Goal: Task Accomplishment & Management: Use online tool/utility

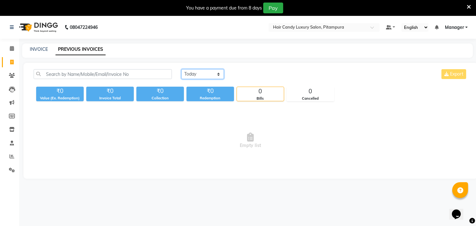
click at [201, 74] on select "Today Yesterday Custom Range" at bounding box center [202, 74] width 42 height 10
select select "yesterday"
click at [181, 69] on select "Today Yesterday Custom Range" at bounding box center [202, 74] width 42 height 10
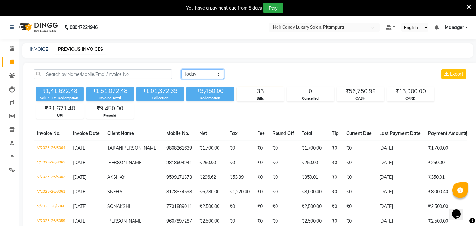
scroll to position [61, 0]
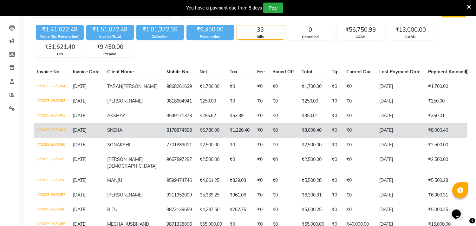
click at [121, 129] on span "SNEHA" at bounding box center [114, 130] width 15 height 6
click at [116, 128] on span "SNEHA" at bounding box center [114, 130] width 15 height 6
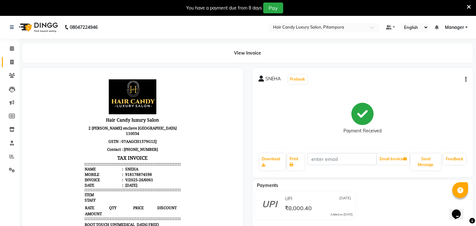
click at [11, 61] on icon at bounding box center [11, 62] width 3 height 5
select select "service"
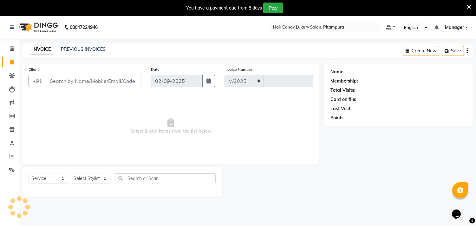
select select "4720"
type input "6065"
